Goal: Find specific page/section: Find specific page/section

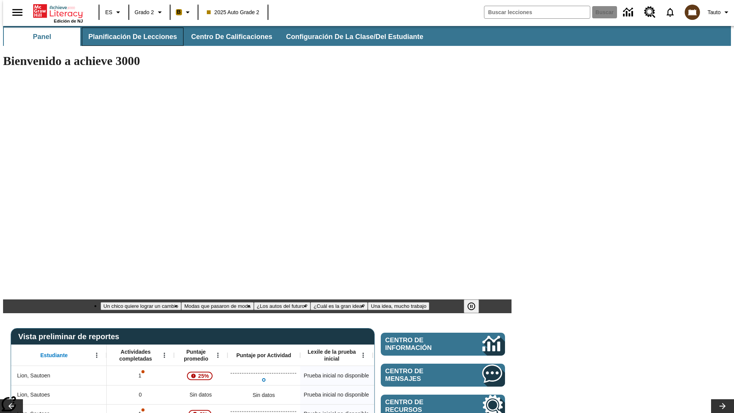
click at [128, 37] on span "Planificación de lecciones" at bounding box center [132, 37] width 89 height 9
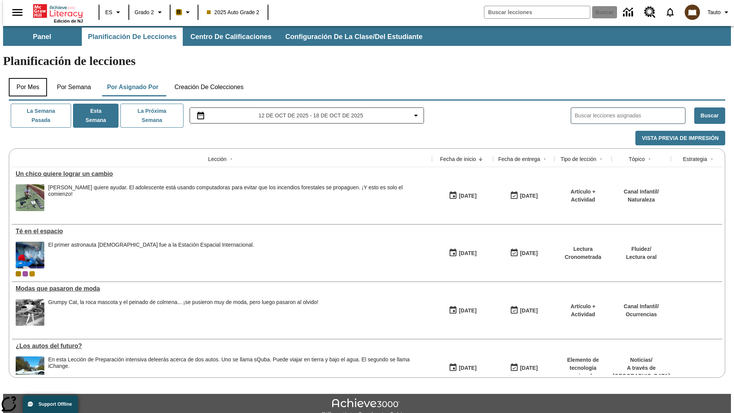
click at [25, 78] on button "Por mes" at bounding box center [28, 87] width 38 height 18
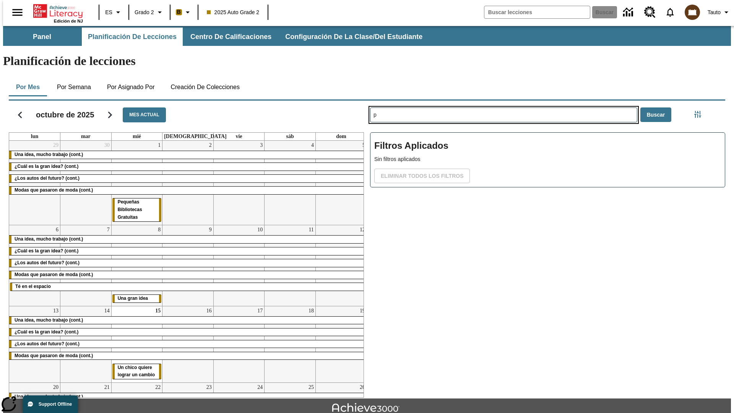
type input "p"
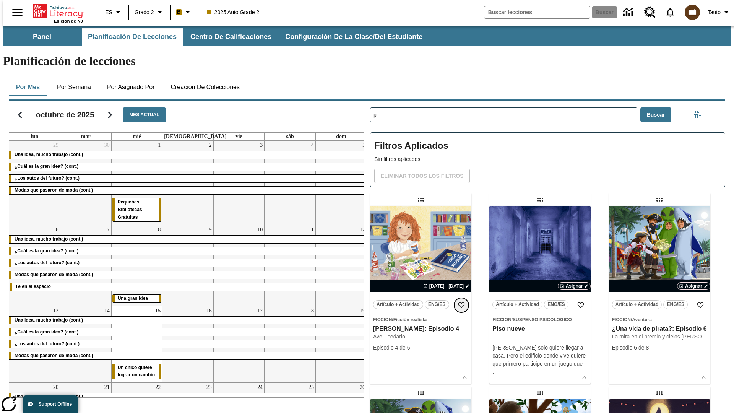
click at [462, 301] on icon "Añadir a mis Favoritas" at bounding box center [462, 305] width 8 height 8
click at [55, 10] on icon "Portada" at bounding box center [58, 10] width 51 height 15
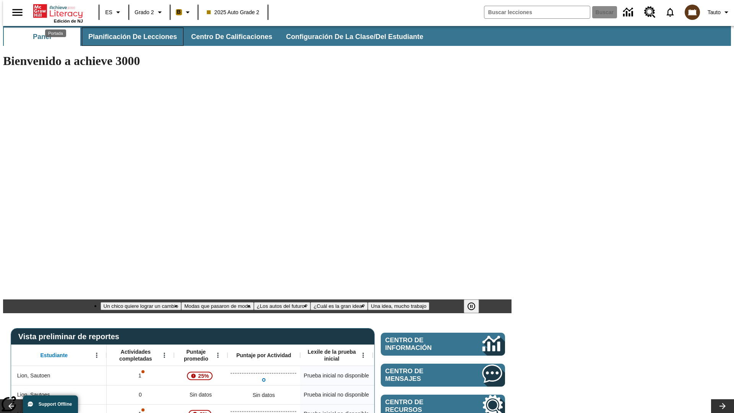
click at [128, 37] on span "Planificación de lecciones" at bounding box center [132, 37] width 89 height 9
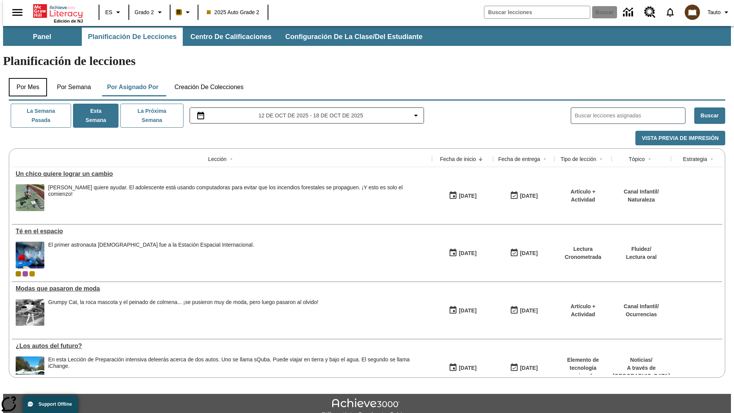
click at [25, 78] on button "Por mes" at bounding box center [28, 87] width 38 height 18
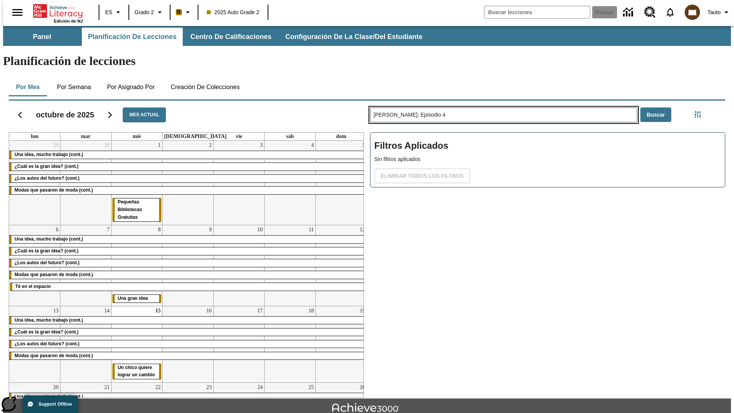
type input "[PERSON_NAME]: Episodio 4"
